Goal: Navigation & Orientation: Find specific page/section

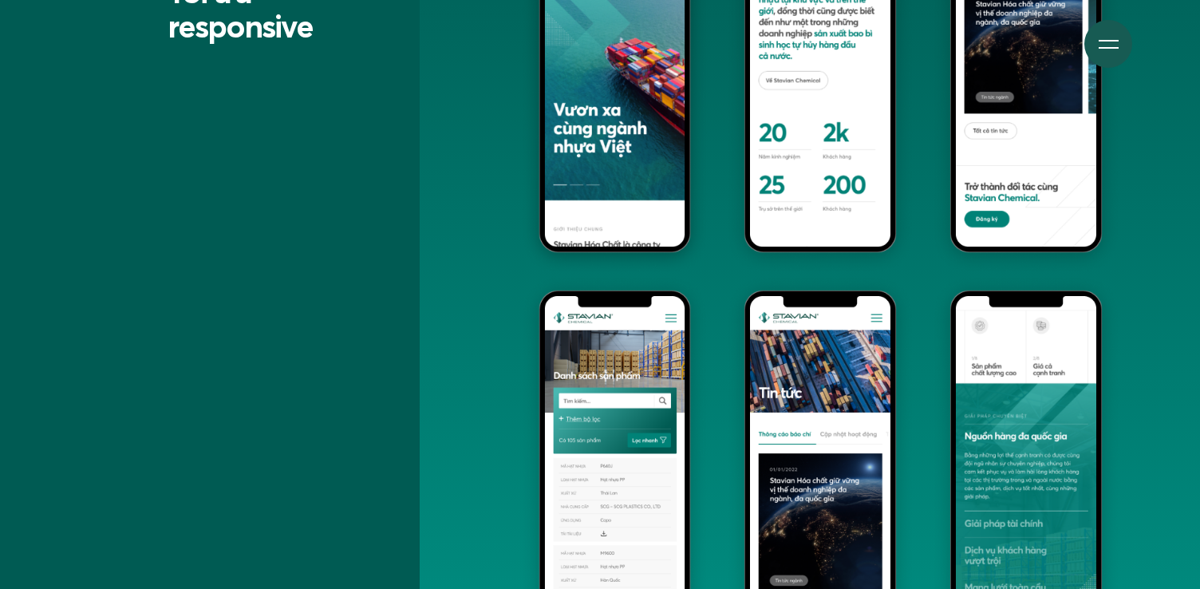
scroll to position [10267, 0]
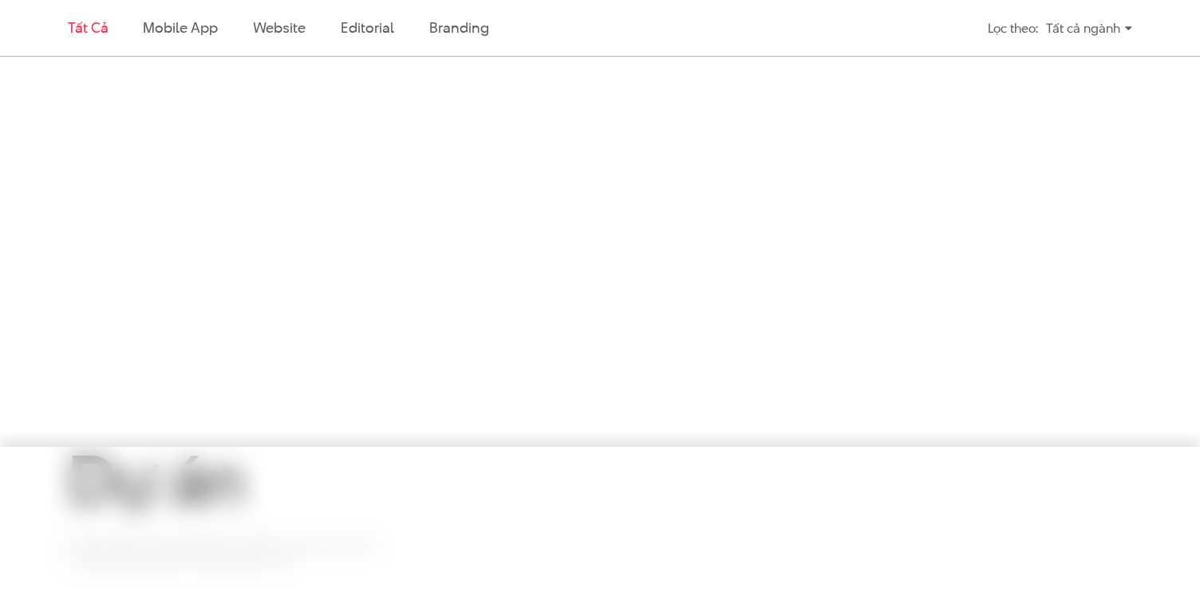
scroll to position [935, 0]
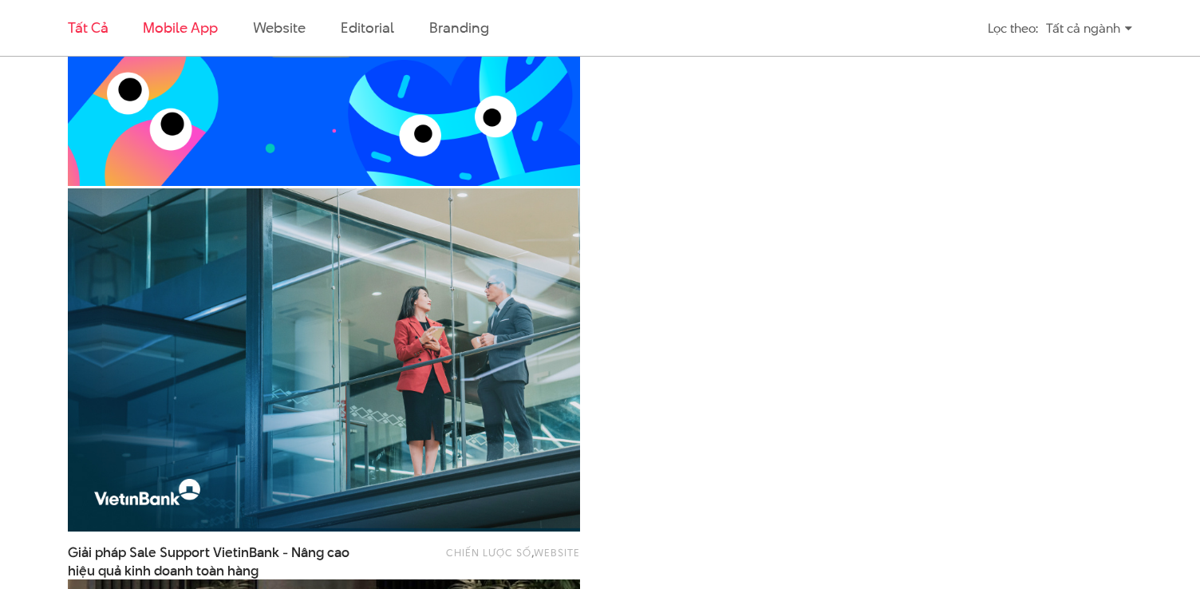
click at [148, 21] on link "Mobile app" at bounding box center [180, 28] width 74 height 20
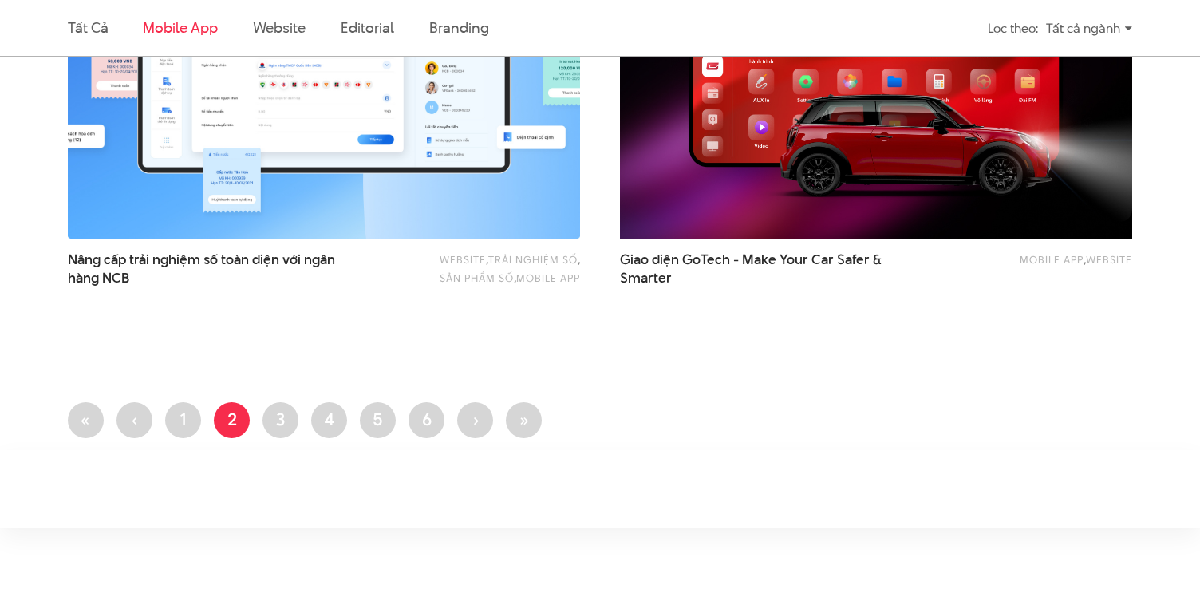
scroll to position [701, 0]
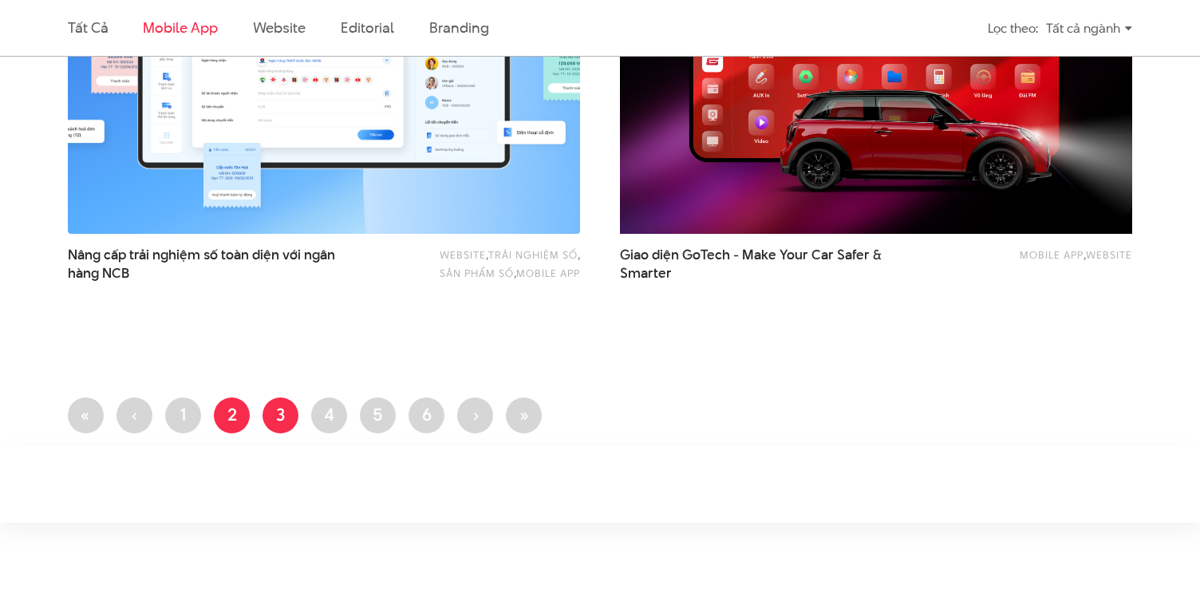
click at [281, 415] on link "Trang 3" at bounding box center [280, 415] width 36 height 36
click at [187, 401] on link "Trang 1" at bounding box center [183, 415] width 36 height 36
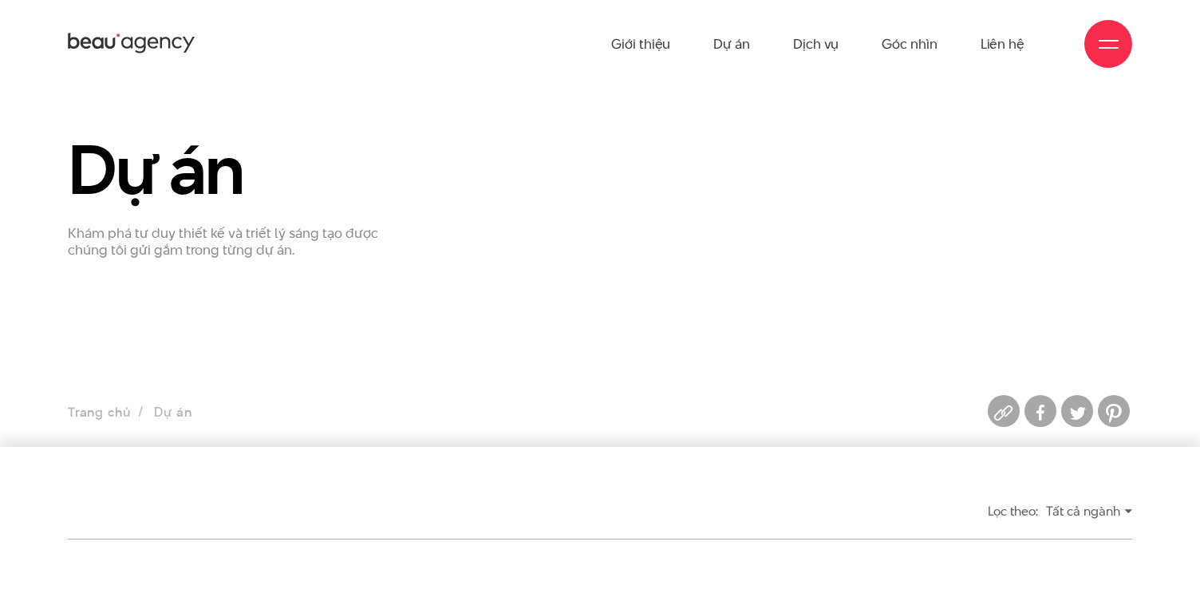
scroll to position [3, 0]
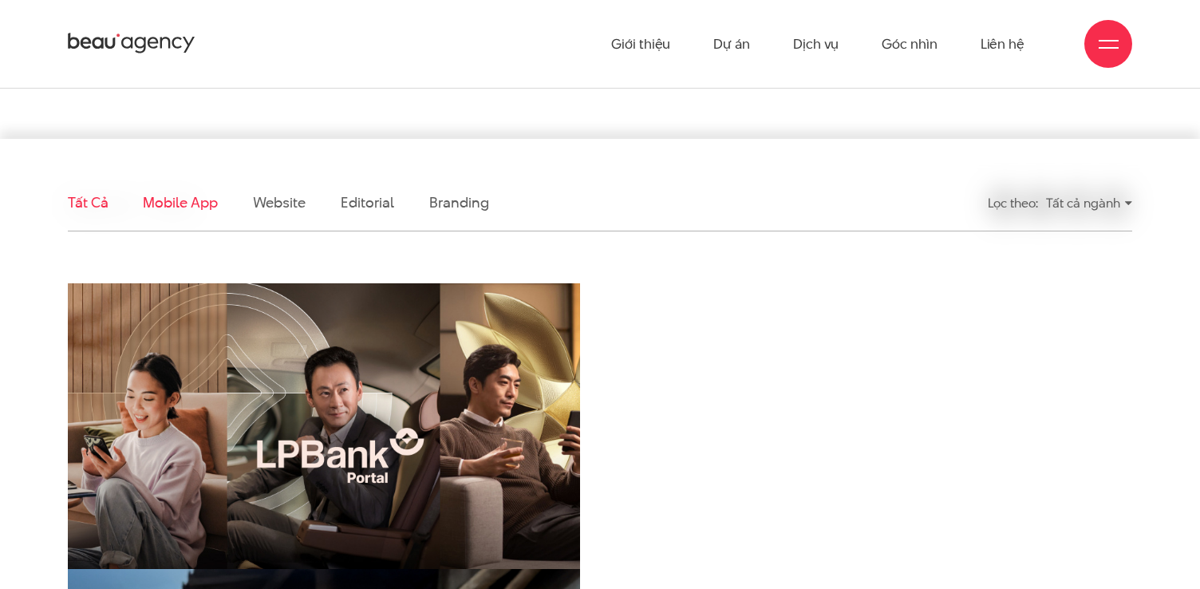
click at [186, 204] on link "Mobile app" at bounding box center [180, 202] width 74 height 20
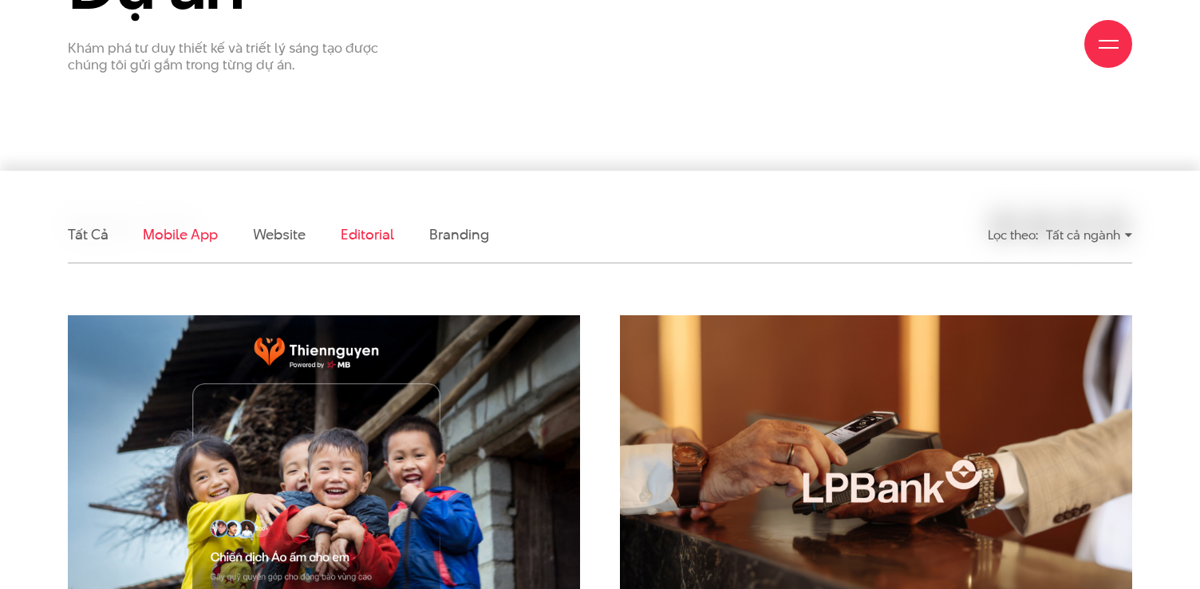
click at [382, 235] on link "Editorial" at bounding box center [367, 234] width 53 height 20
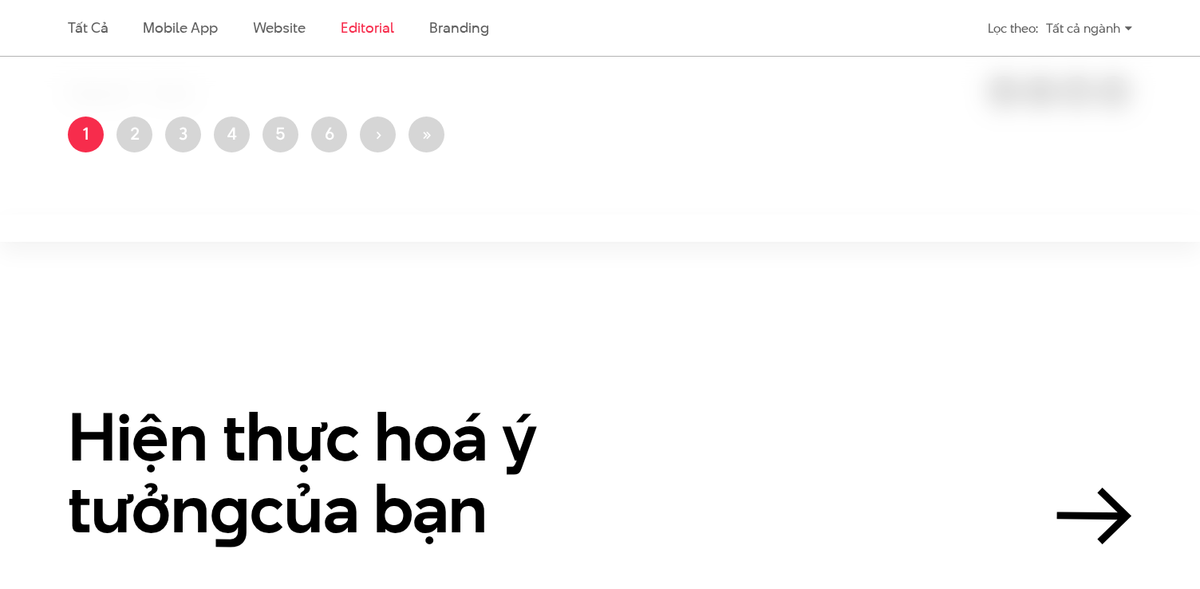
scroll to position [483, 0]
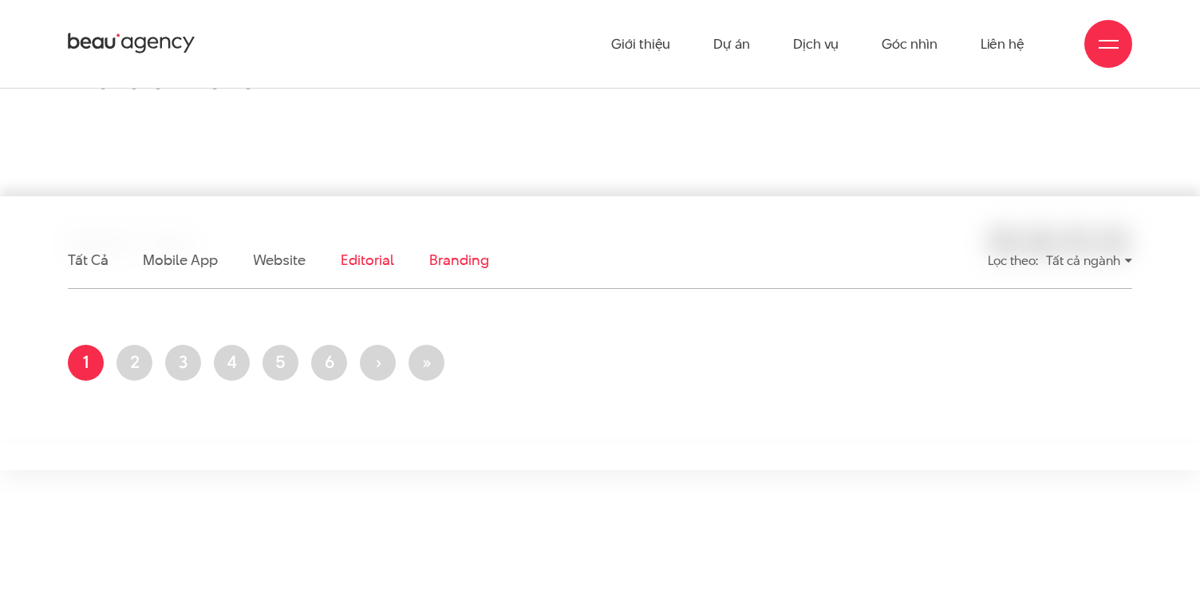
click at [454, 258] on link "Branding" at bounding box center [458, 260] width 59 height 20
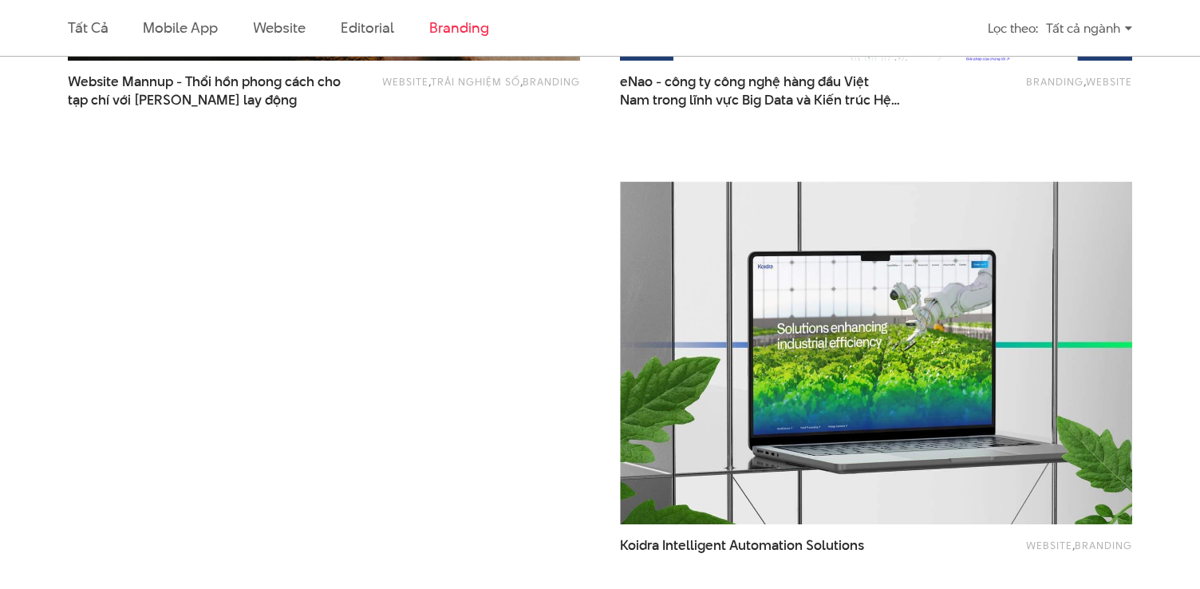
scroll to position [794, 0]
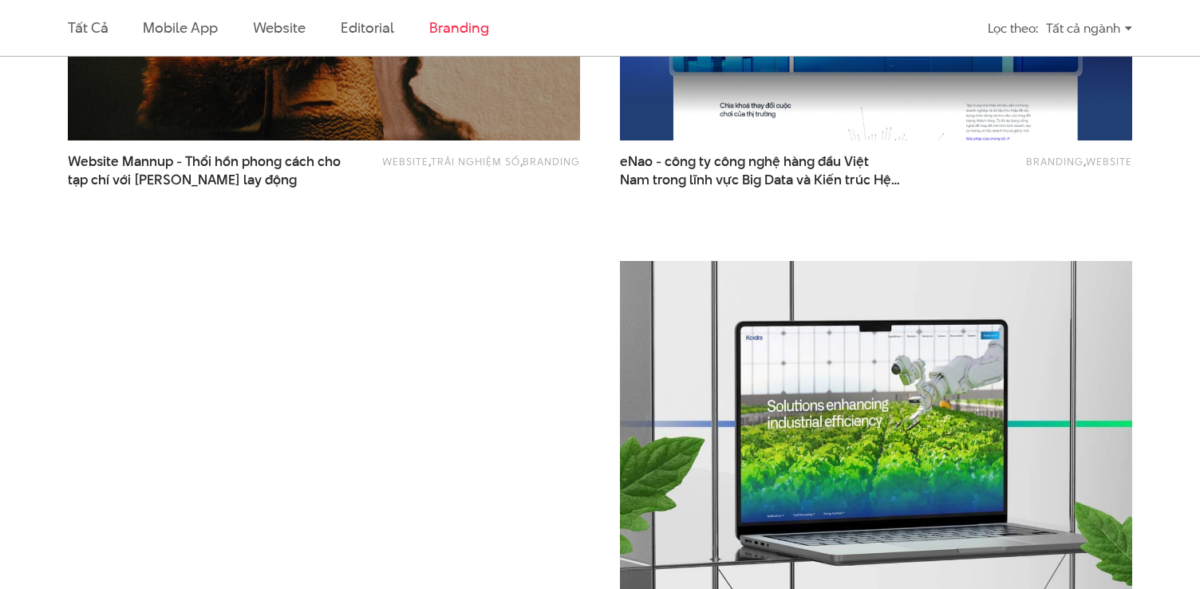
click at [851, 342] on img at bounding box center [875, 431] width 563 height 377
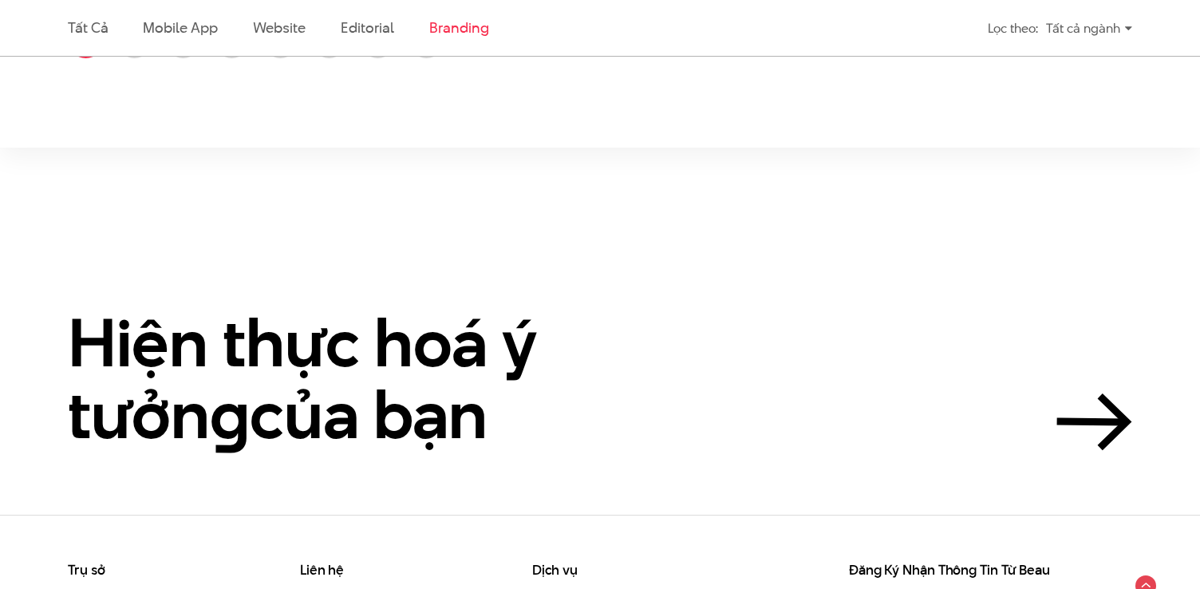
scroll to position [1535, 0]
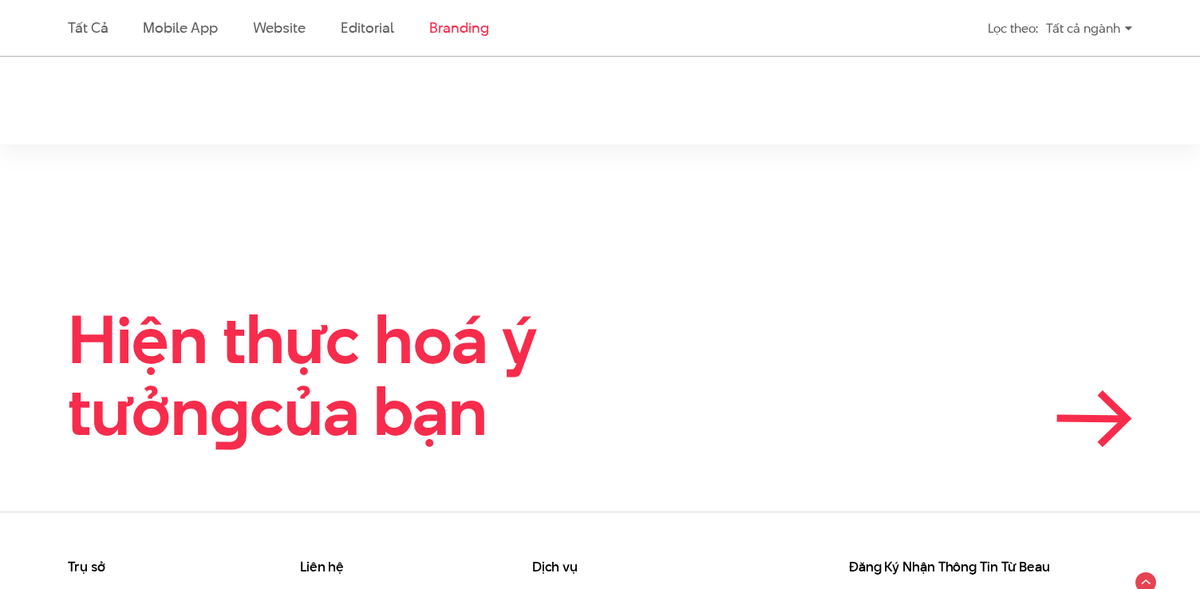
click at [1114, 424] on icon at bounding box center [1094, 418] width 76 height 57
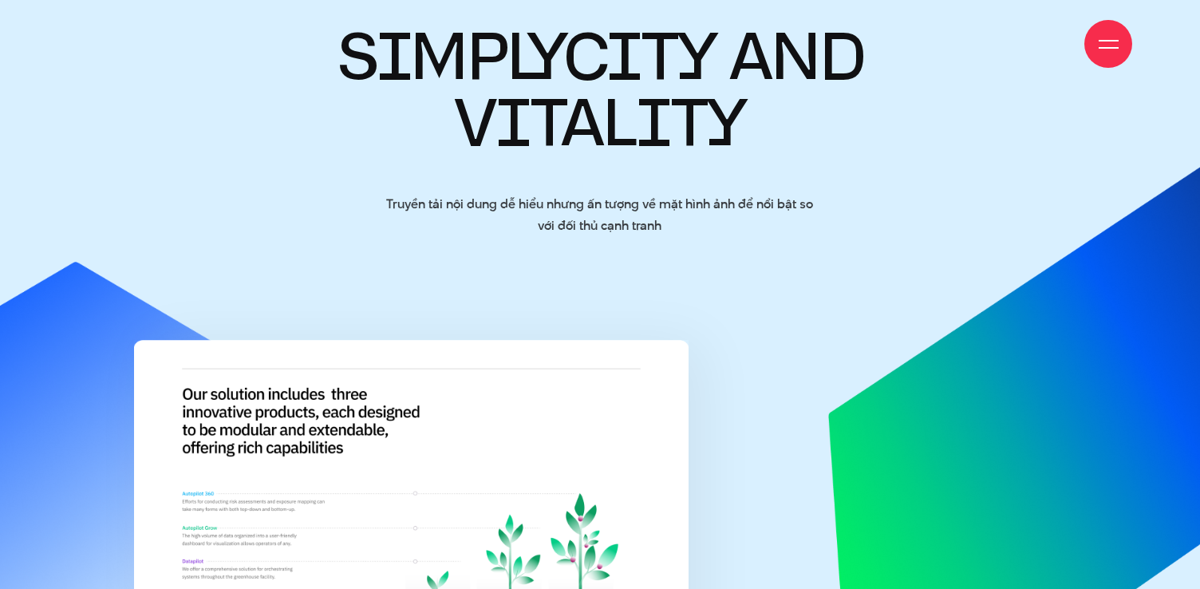
scroll to position [8428, 0]
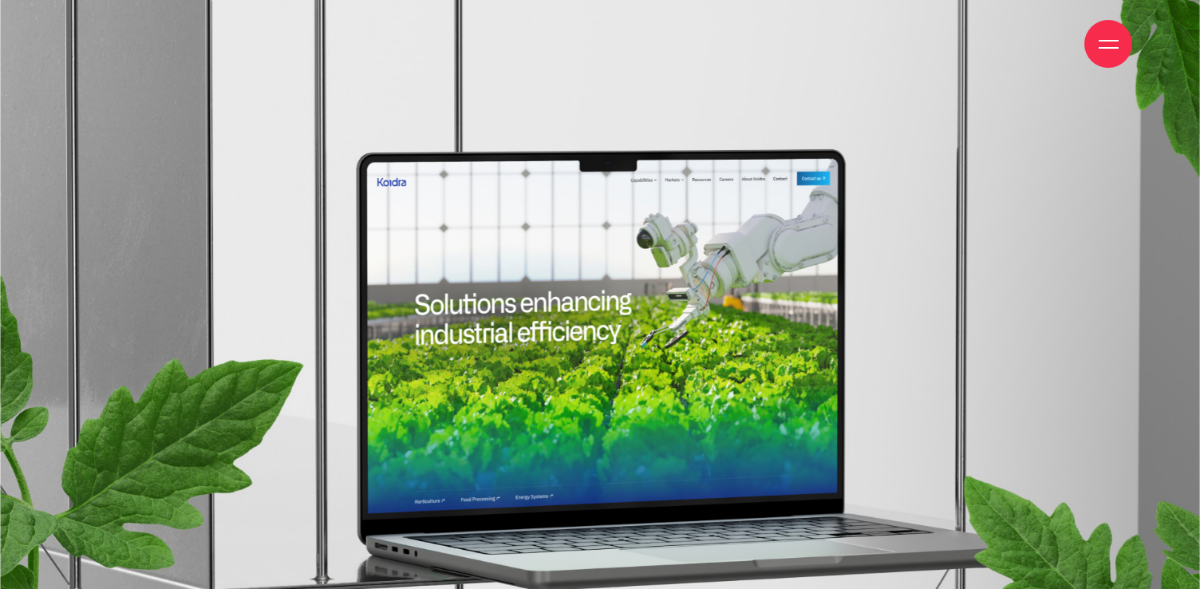
scroll to position [11978, 0]
